Goal: Transaction & Acquisition: Purchase product/service

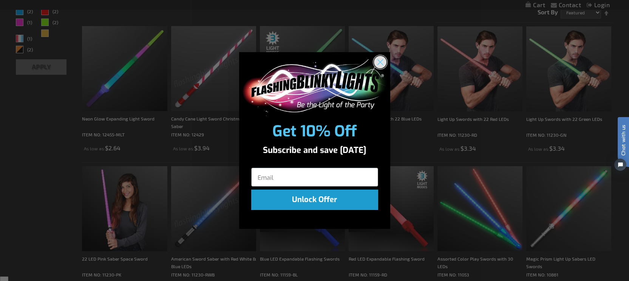
click at [379, 63] on icon "Close dialog" at bounding box center [380, 61] width 5 height 5
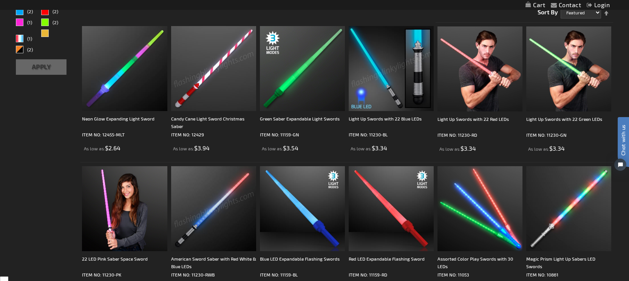
click at [377, 88] on img at bounding box center [391, 68] width 85 height 85
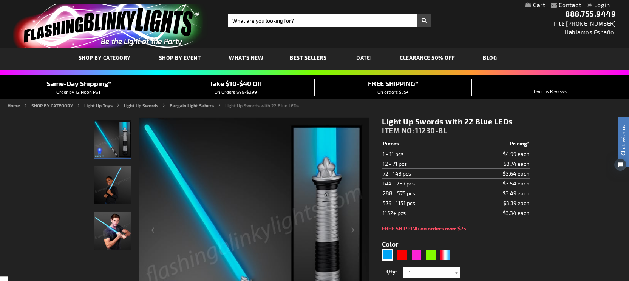
click at [114, 234] on img "Man displaying Light Up Blue LED Space Sword" at bounding box center [113, 231] width 38 height 38
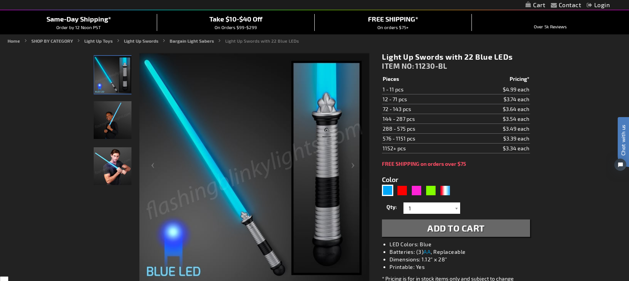
scroll to position [63, 0]
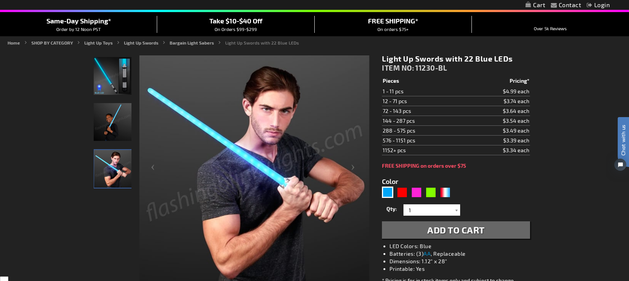
click at [516, 140] on td "$3.39 each" at bounding box center [496, 141] width 67 height 10
